Goal: Navigation & Orientation: Find specific page/section

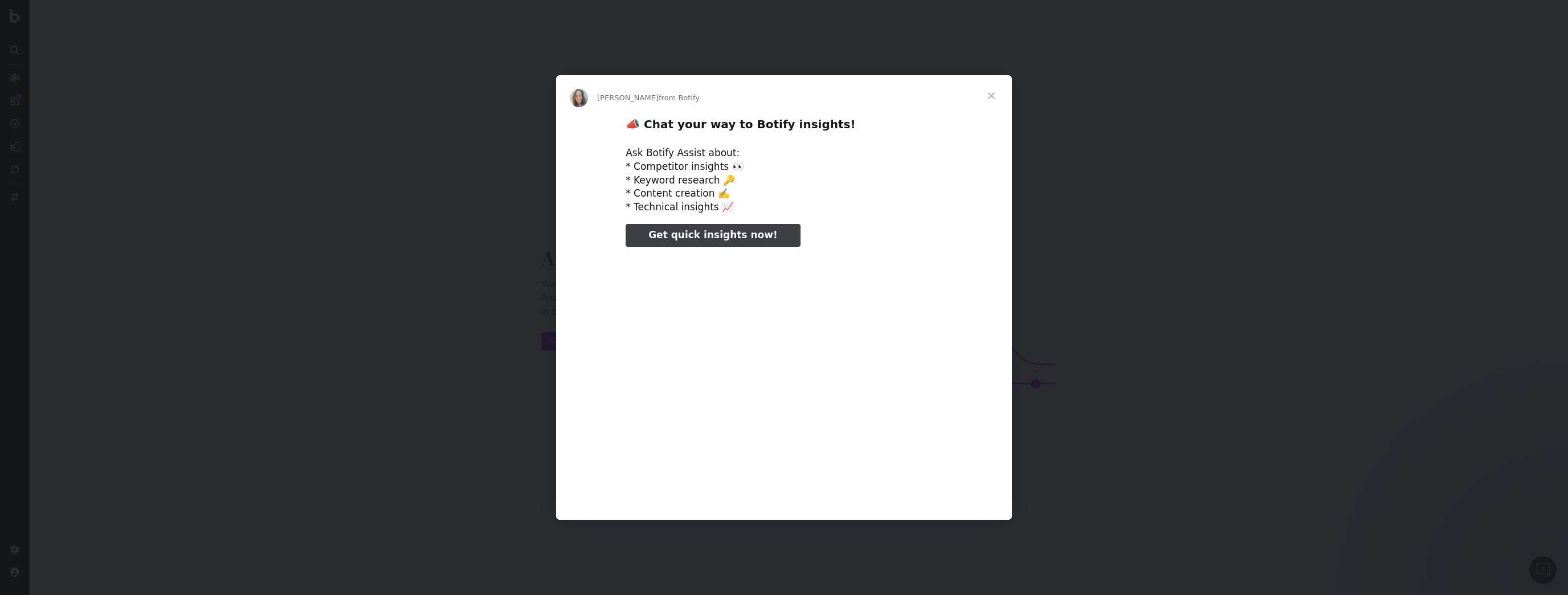
type input "31649"
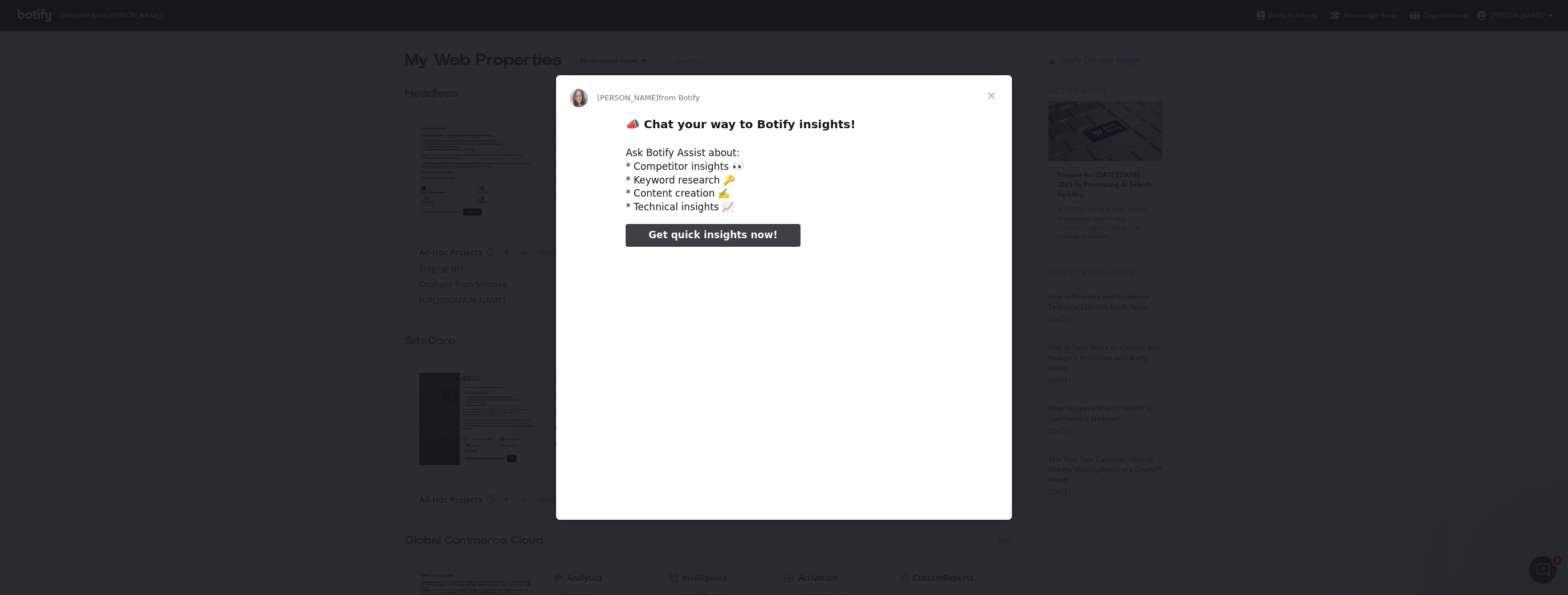
type input "1770507"
